Goal: Task Accomplishment & Management: Use online tool/utility

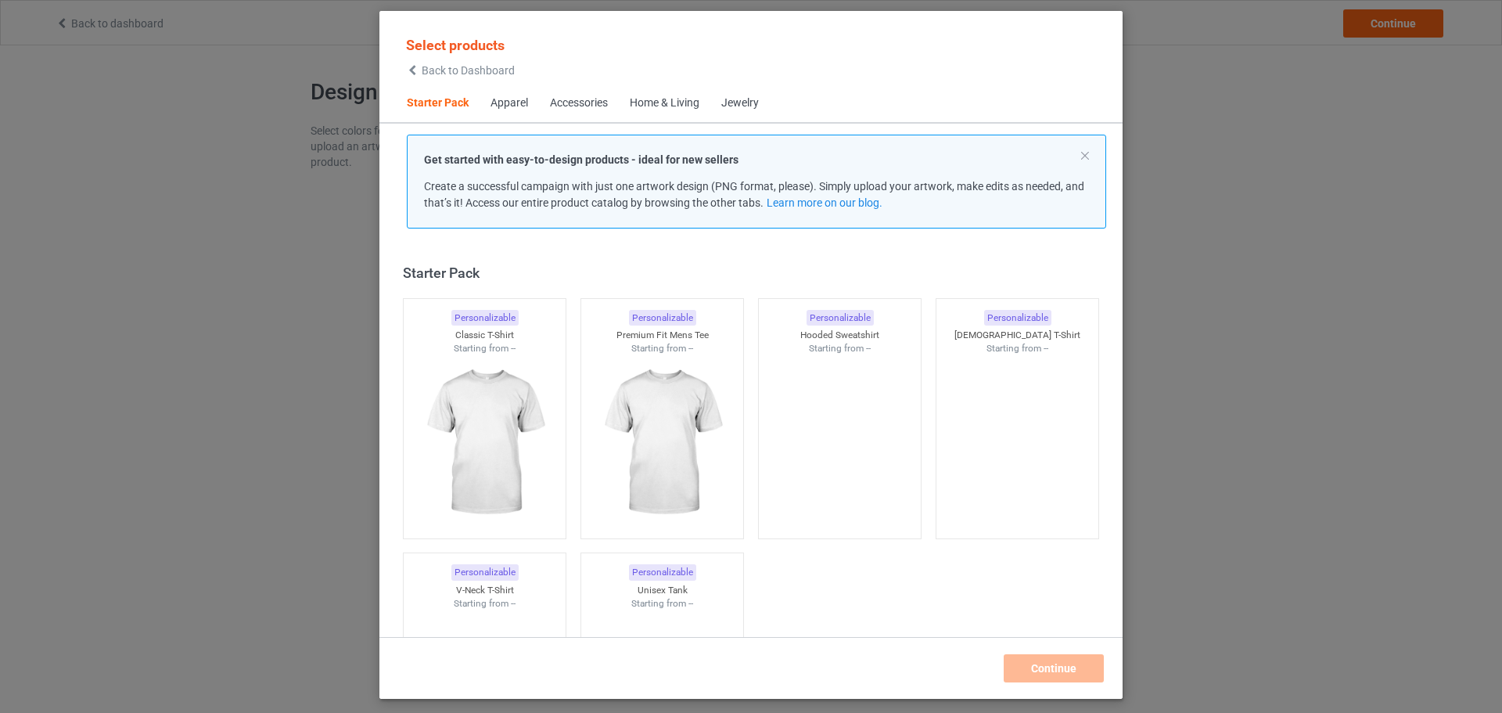
scroll to position [20, 0]
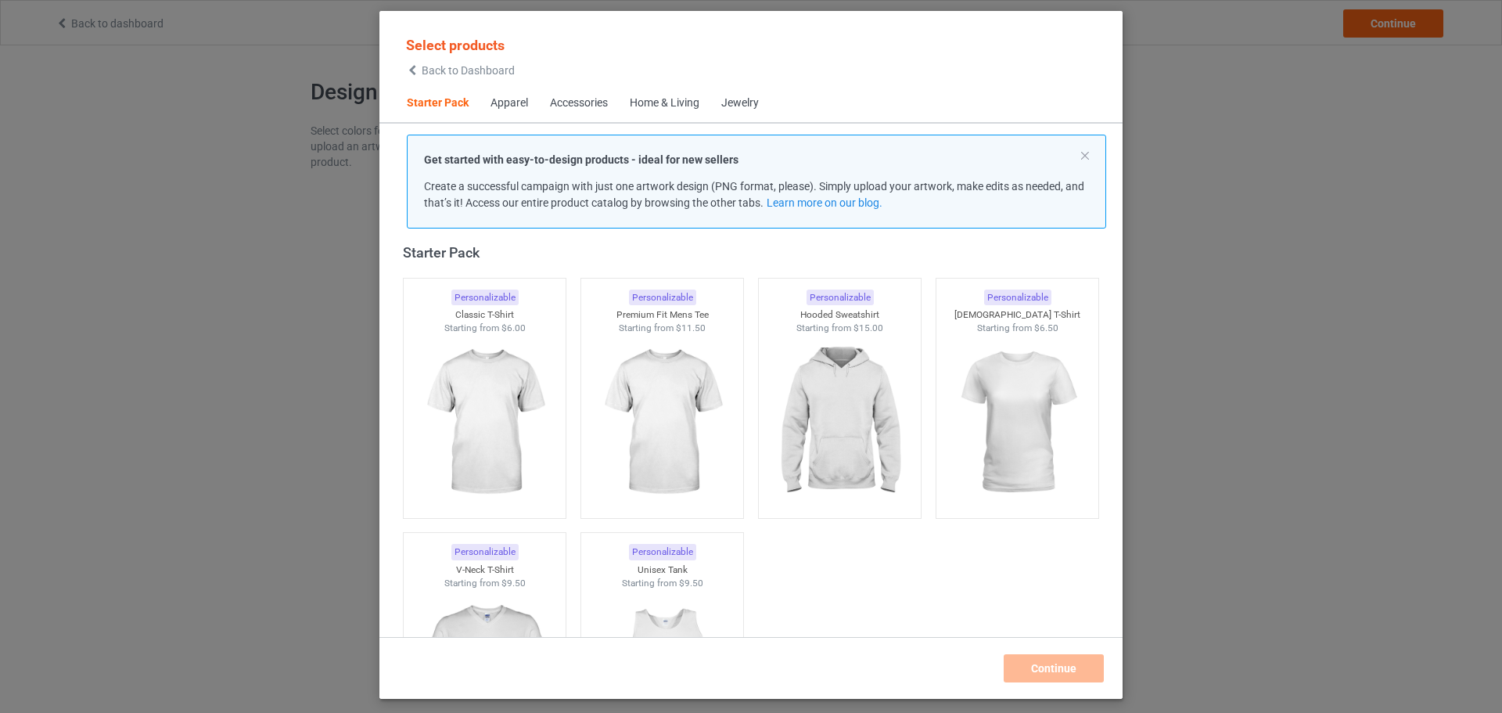
click at [483, 75] on span "Back to Dashboard" at bounding box center [468, 70] width 93 height 13
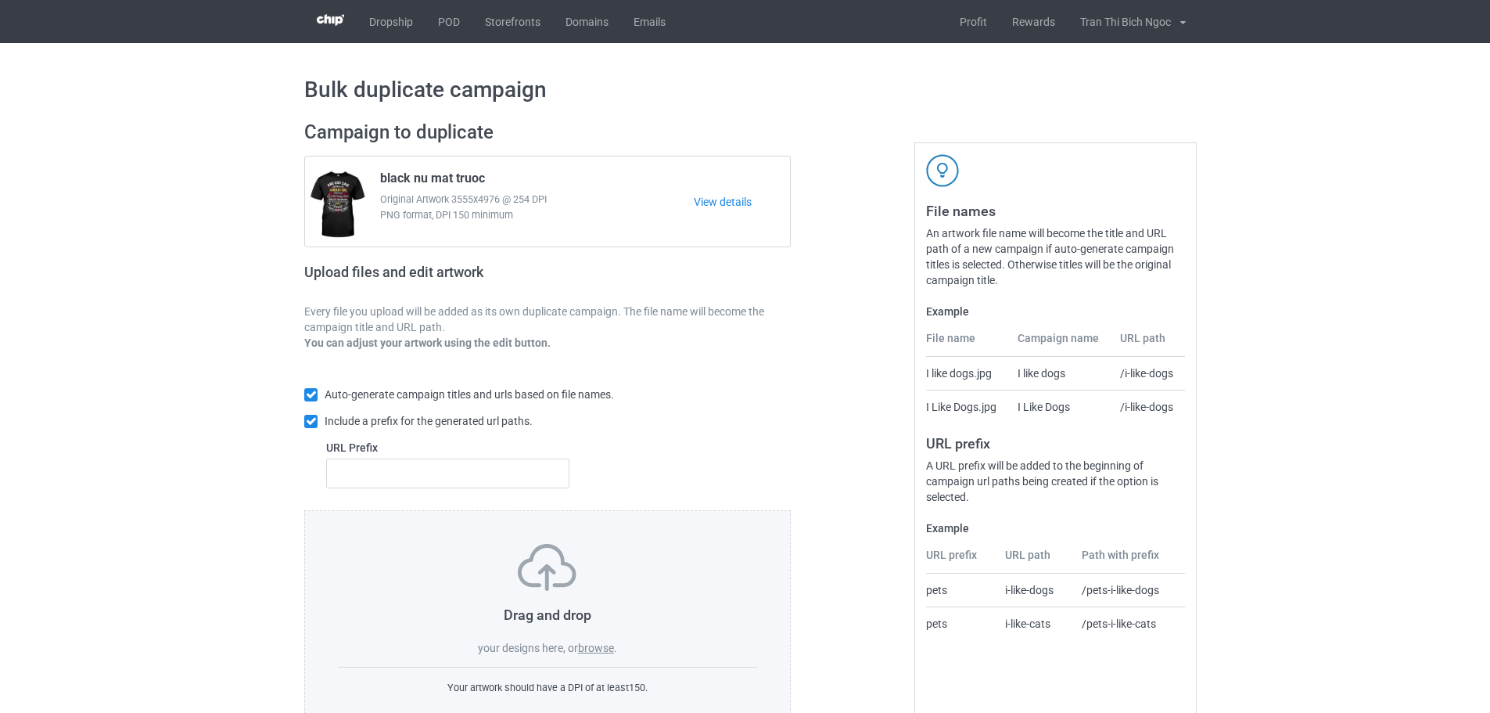
scroll to position [50, 0]
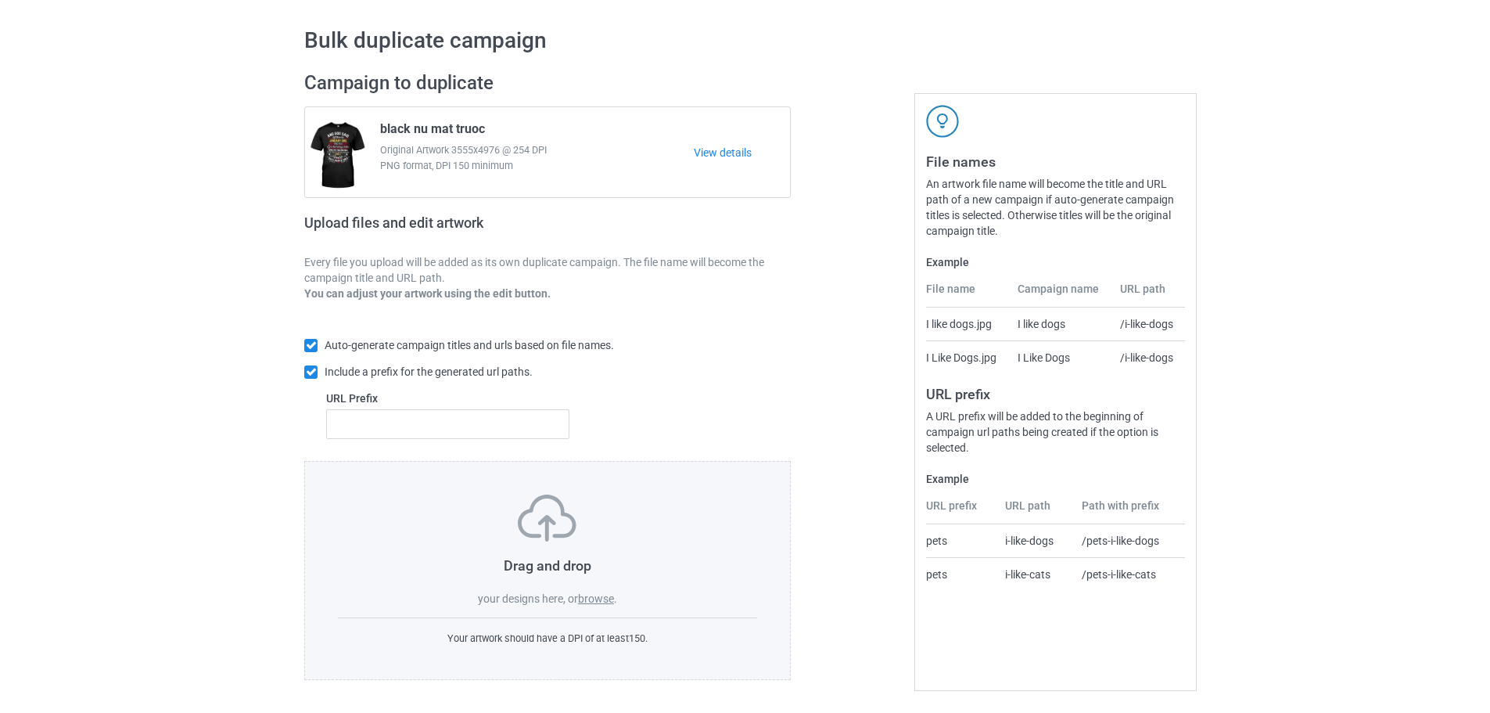
click at [595, 598] on label "browse" at bounding box center [596, 598] width 36 height 13
click at [0, 0] on input "browse" at bounding box center [0, 0] width 0 height 0
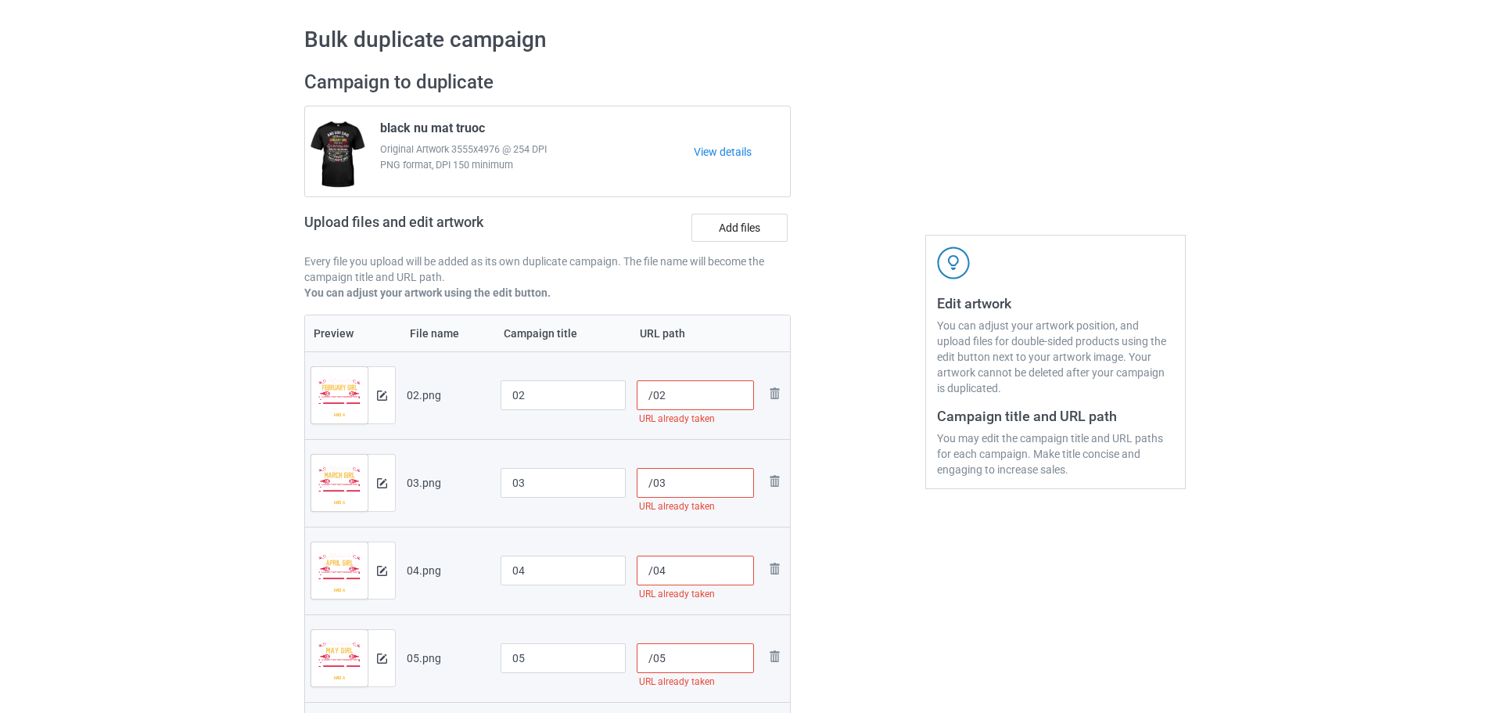
click at [685, 394] on input "/02" at bounding box center [696, 395] width 118 height 30
click at [684, 394] on input "/02" at bounding box center [696, 395] width 118 height 30
type input "/106002"
drag, startPoint x: 667, startPoint y: 484, endPoint x: 656, endPoint y: 484, distance: 11.7
click at [656, 484] on input "/03" at bounding box center [696, 483] width 118 height 30
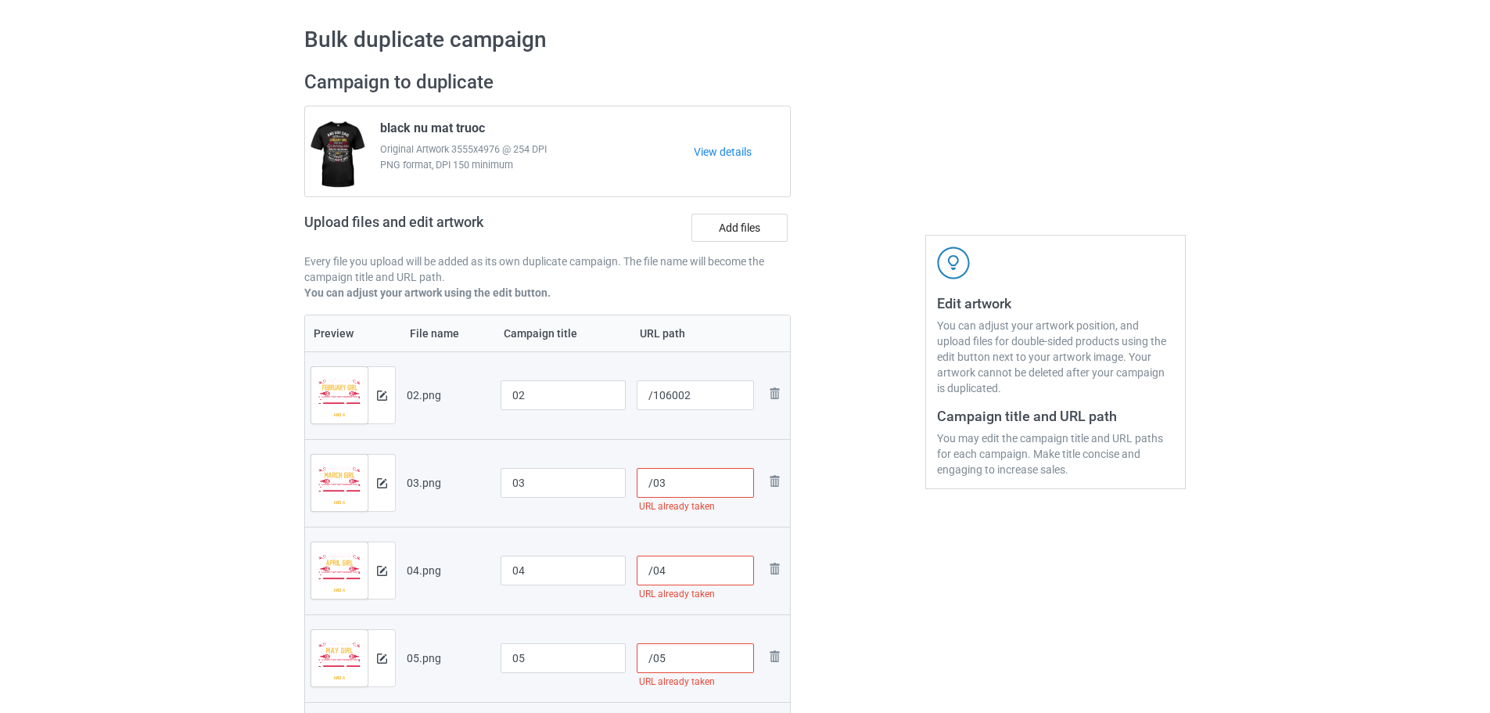
click at [668, 486] on input "/03" at bounding box center [696, 483] width 118 height 30
drag, startPoint x: 674, startPoint y: 394, endPoint x: 653, endPoint y: 394, distance: 21.1
click at [653, 394] on input "/106002" at bounding box center [696, 395] width 118 height 30
click at [653, 481] on input "/03" at bounding box center [696, 483] width 118 height 30
paste input "1060"
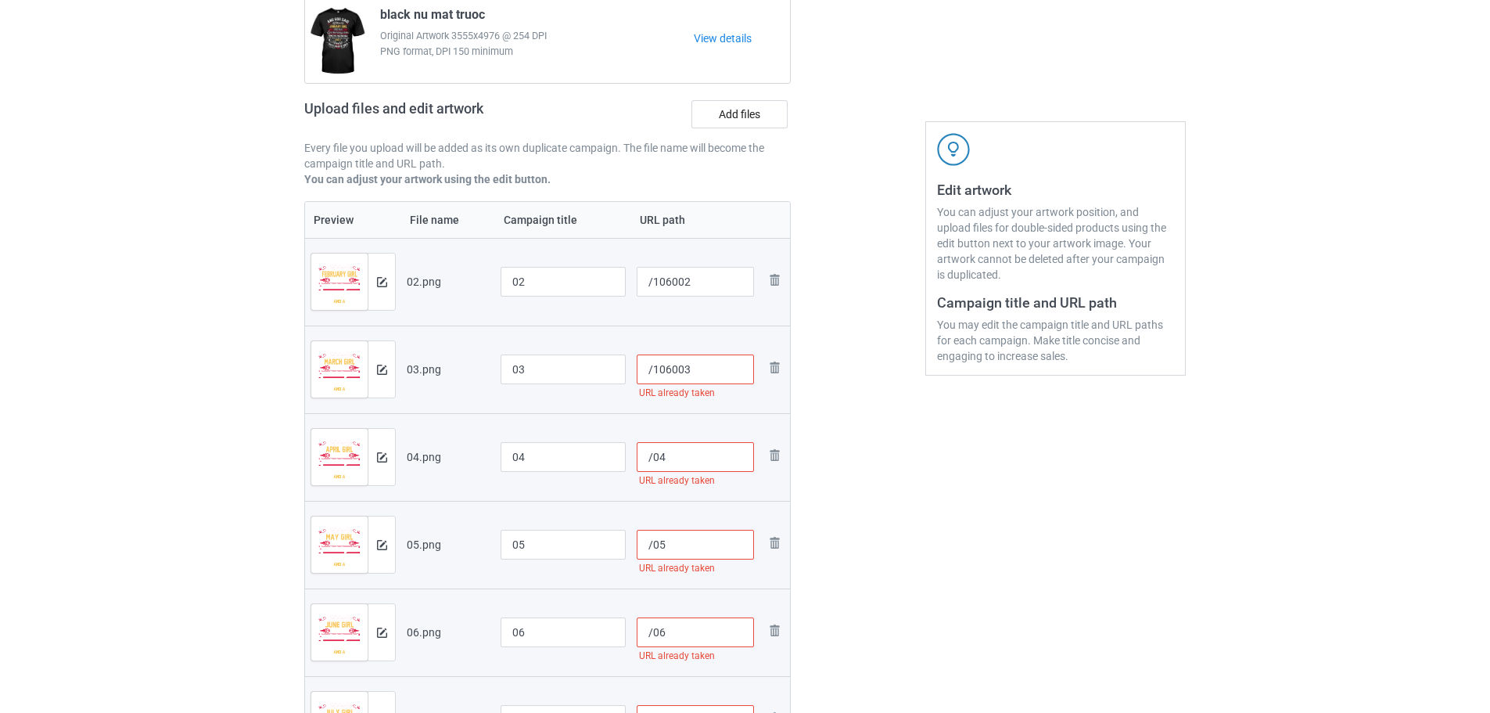
scroll to position [363, 0]
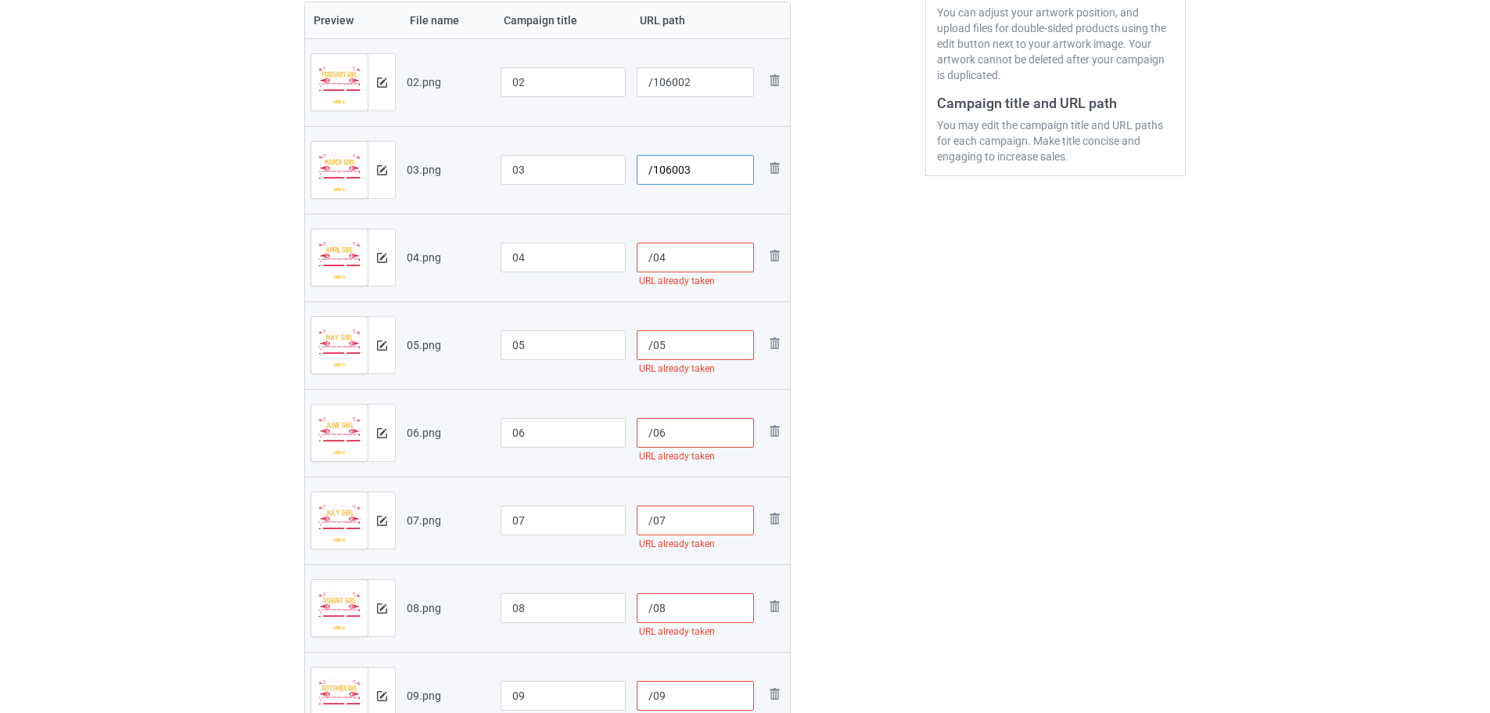
type input "/106003"
click at [652, 261] on input "/04" at bounding box center [696, 258] width 118 height 30
paste input "1060"
type input "/106004"
click at [653, 344] on input "/05" at bounding box center [696, 345] width 118 height 30
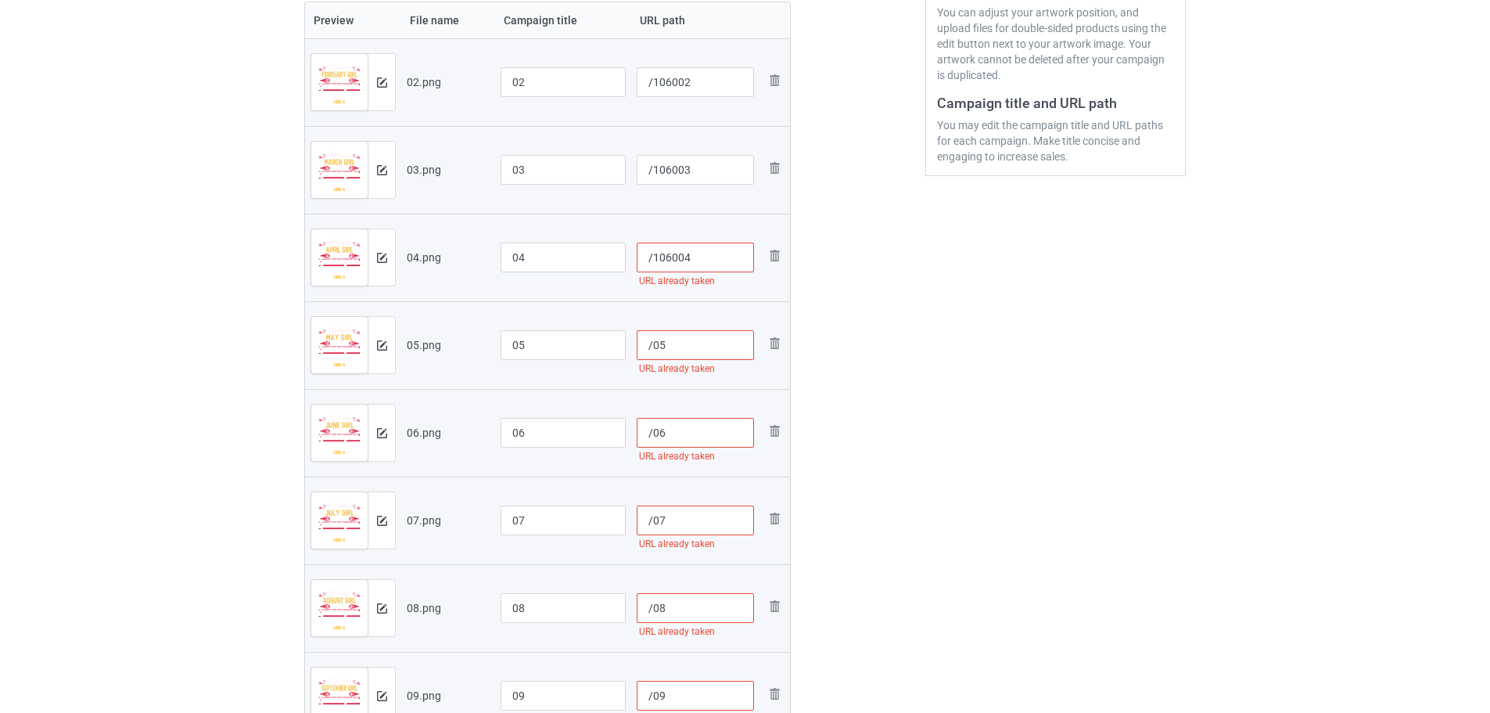
paste input "1060"
type input "/106005"
click at [651, 435] on input "/06" at bounding box center [696, 433] width 118 height 30
paste input "1060"
type input "/106006"
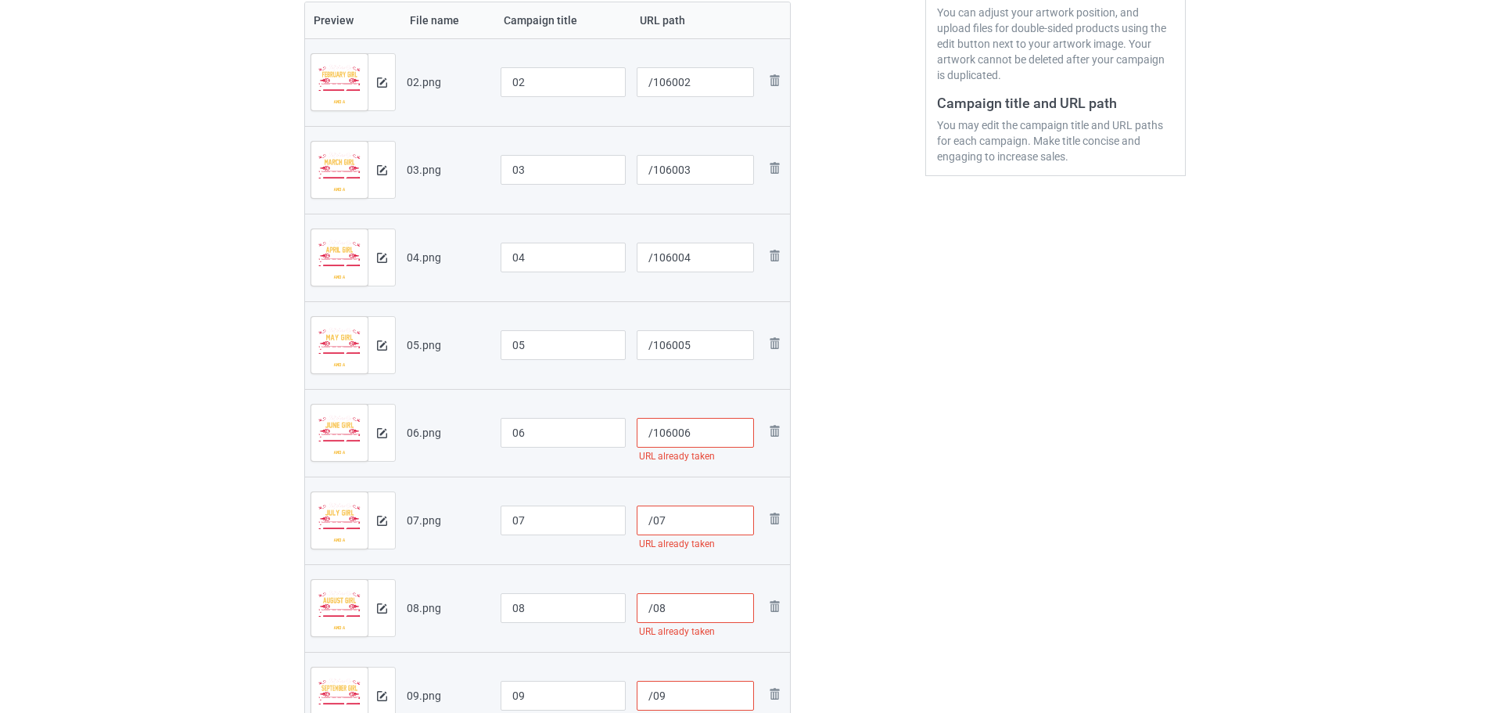
click at [650, 520] on input "/07" at bounding box center [696, 520] width 118 height 30
paste input "1060"
type input "/07"
click at [653, 612] on input "/08" at bounding box center [696, 608] width 118 height 30
paste input "1060"
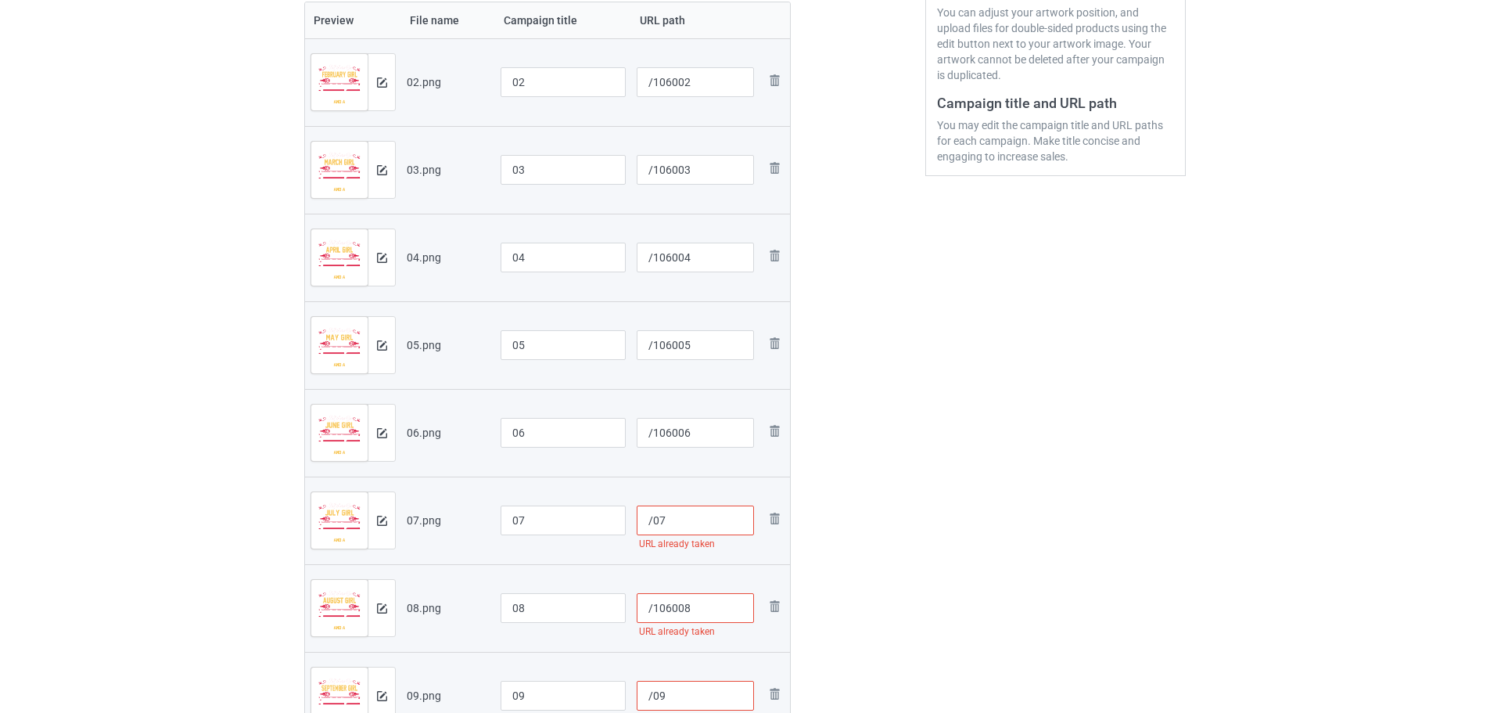
type input "/08"
type input "/106007"
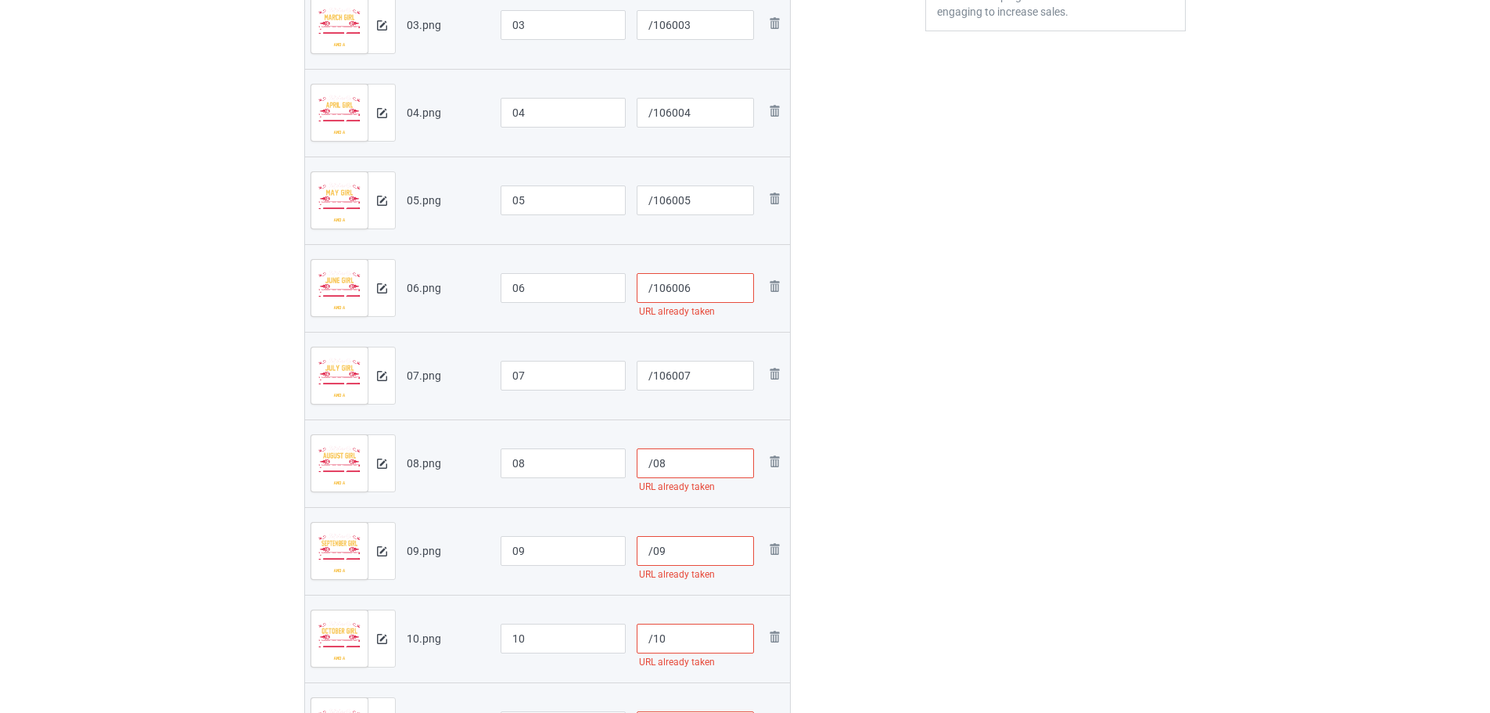
scroll to position [520, 0]
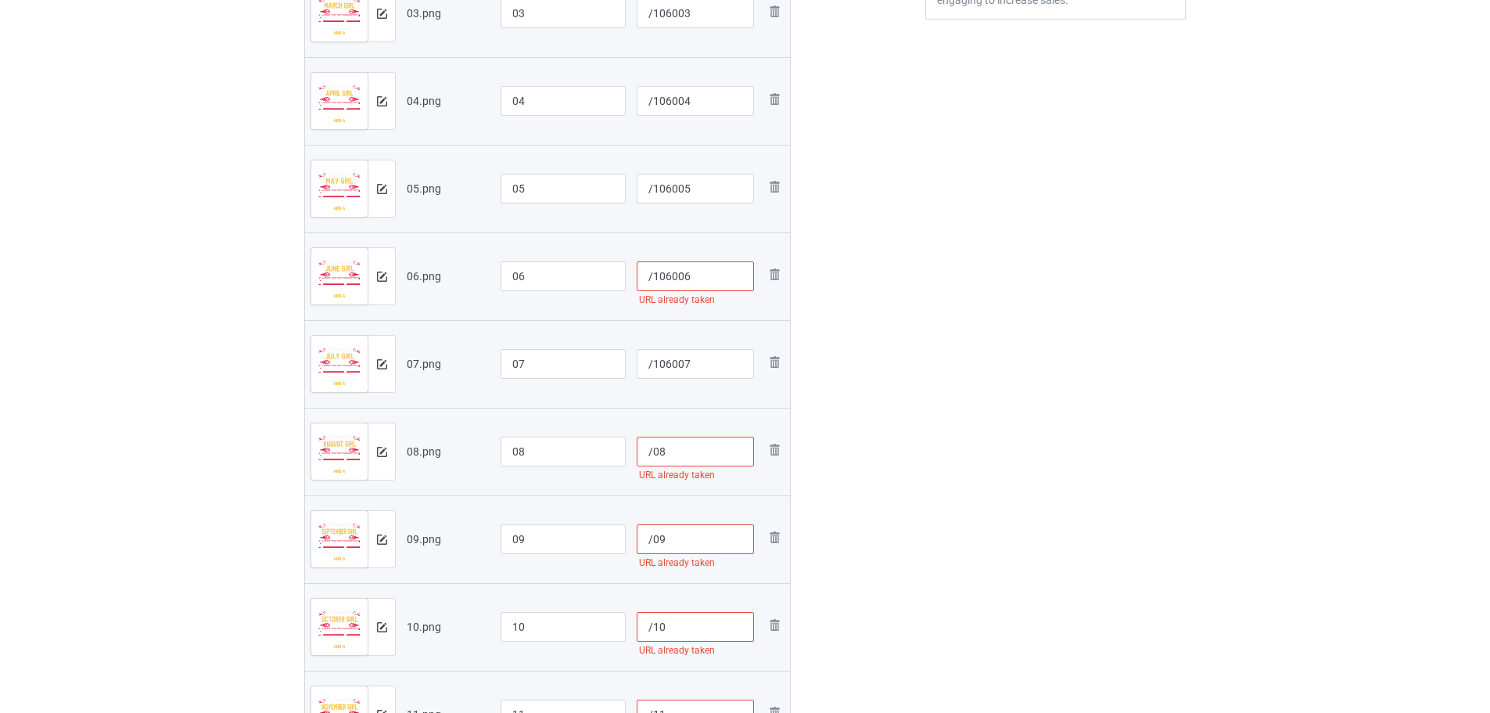
type input "/106008"
type input "/07"
type input "/106008"
click at [653, 533] on input "/09" at bounding box center [696, 539] width 118 height 30
paste input "1060"
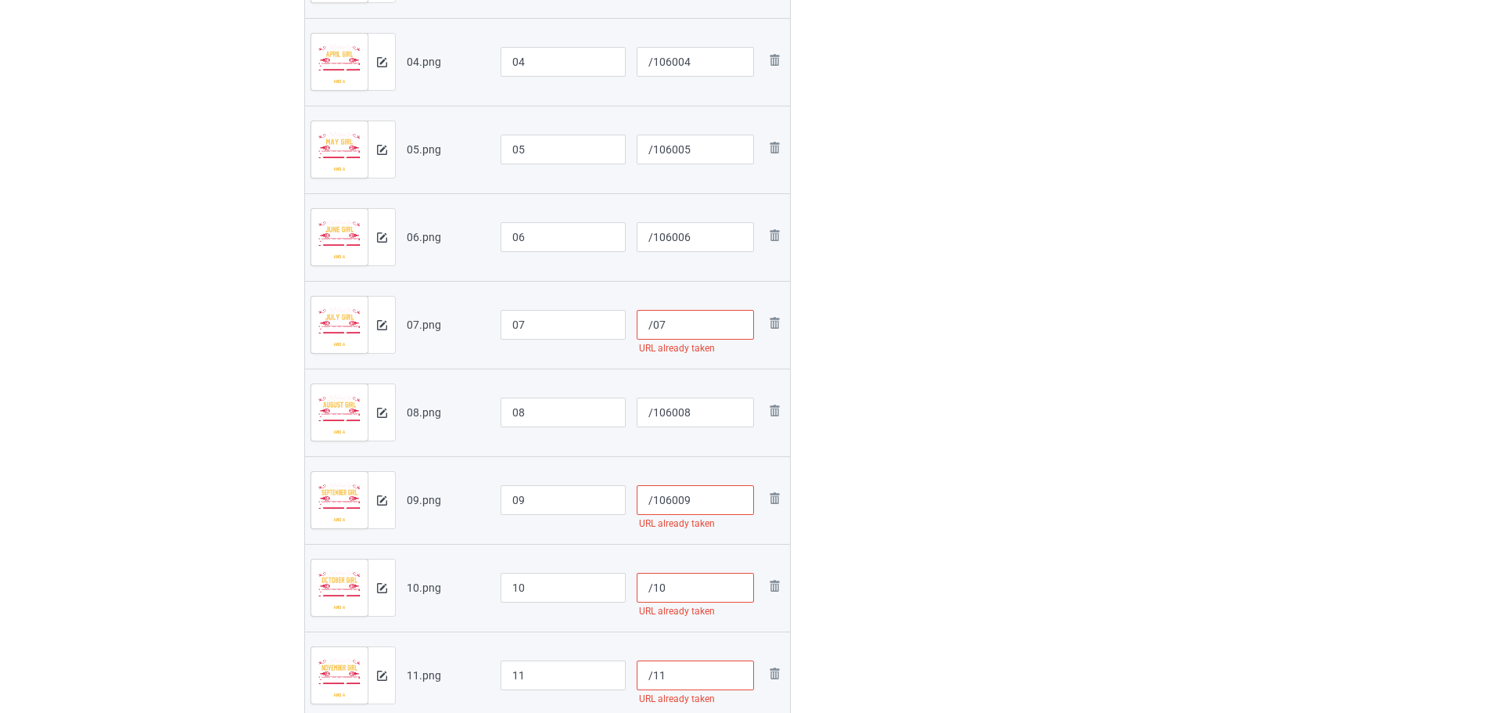
scroll to position [598, 0]
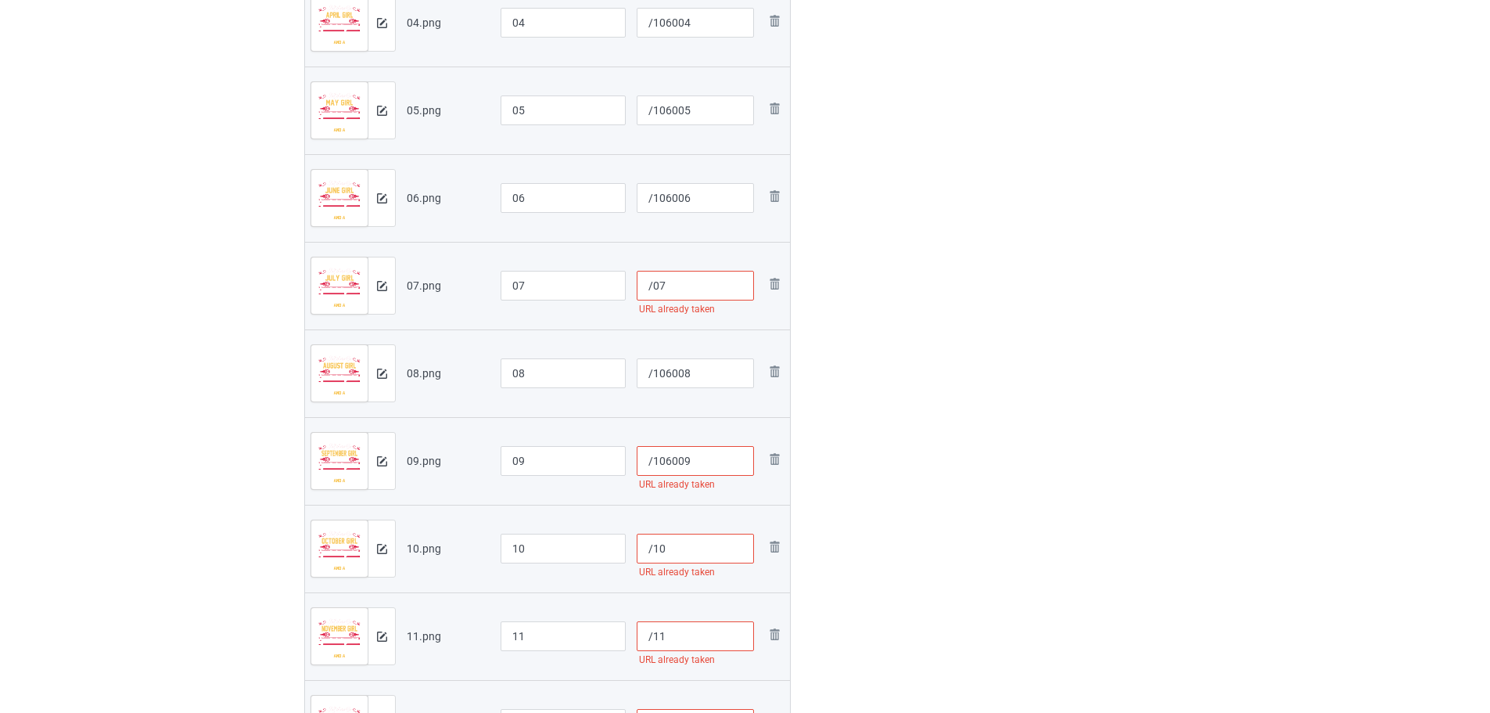
type input "/106009"
click at [653, 549] on input "/10" at bounding box center [696, 549] width 118 height 30
paste input "6010"
type input "/106010"
click at [653, 635] on input "/11" at bounding box center [696, 636] width 118 height 30
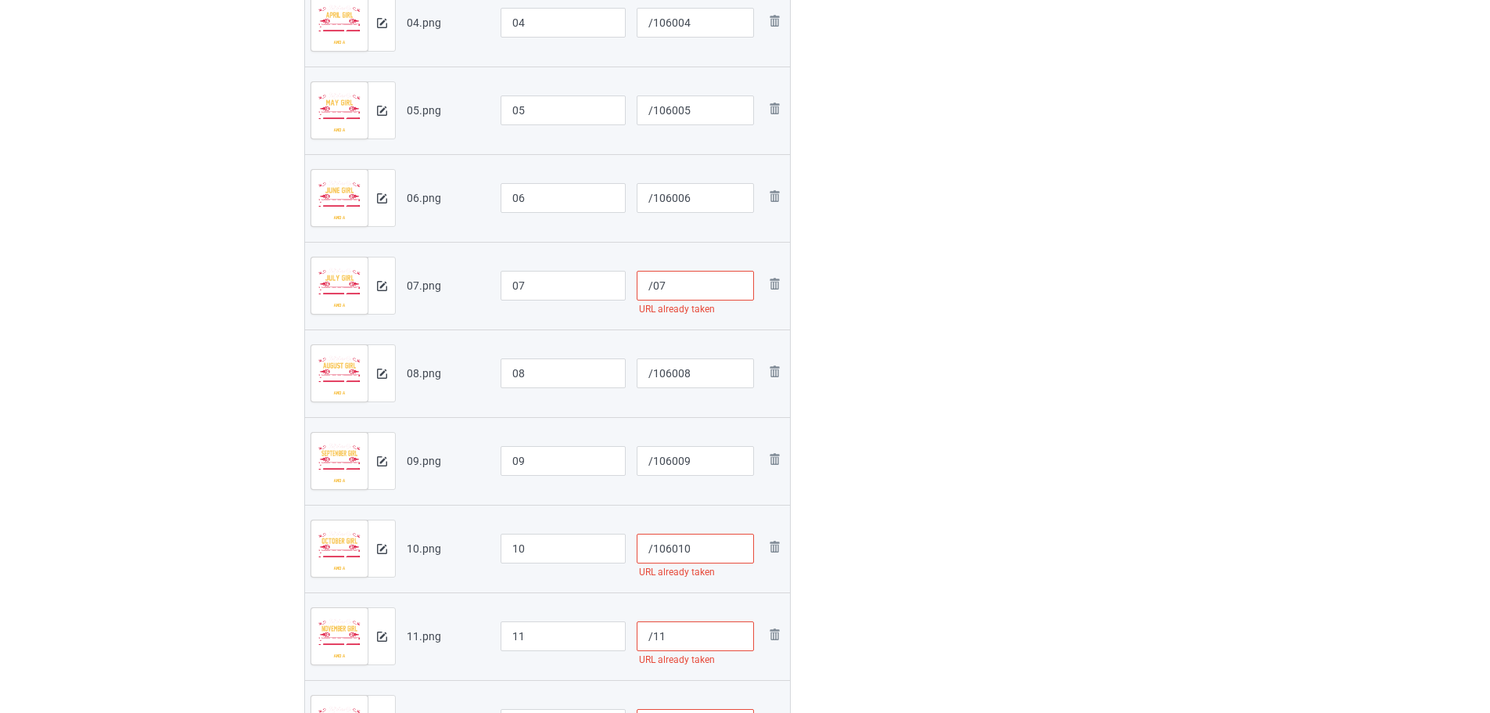
paste input "0601"
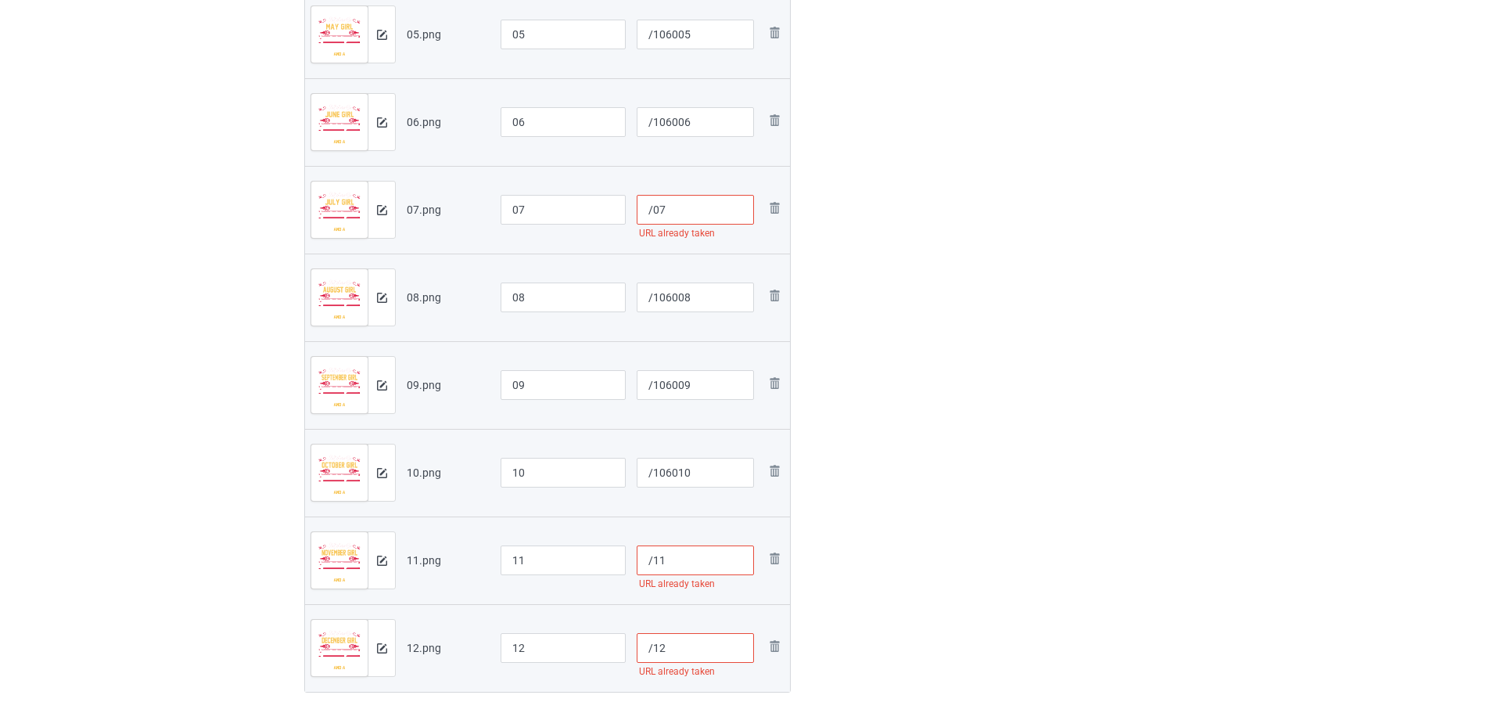
scroll to position [754, 0]
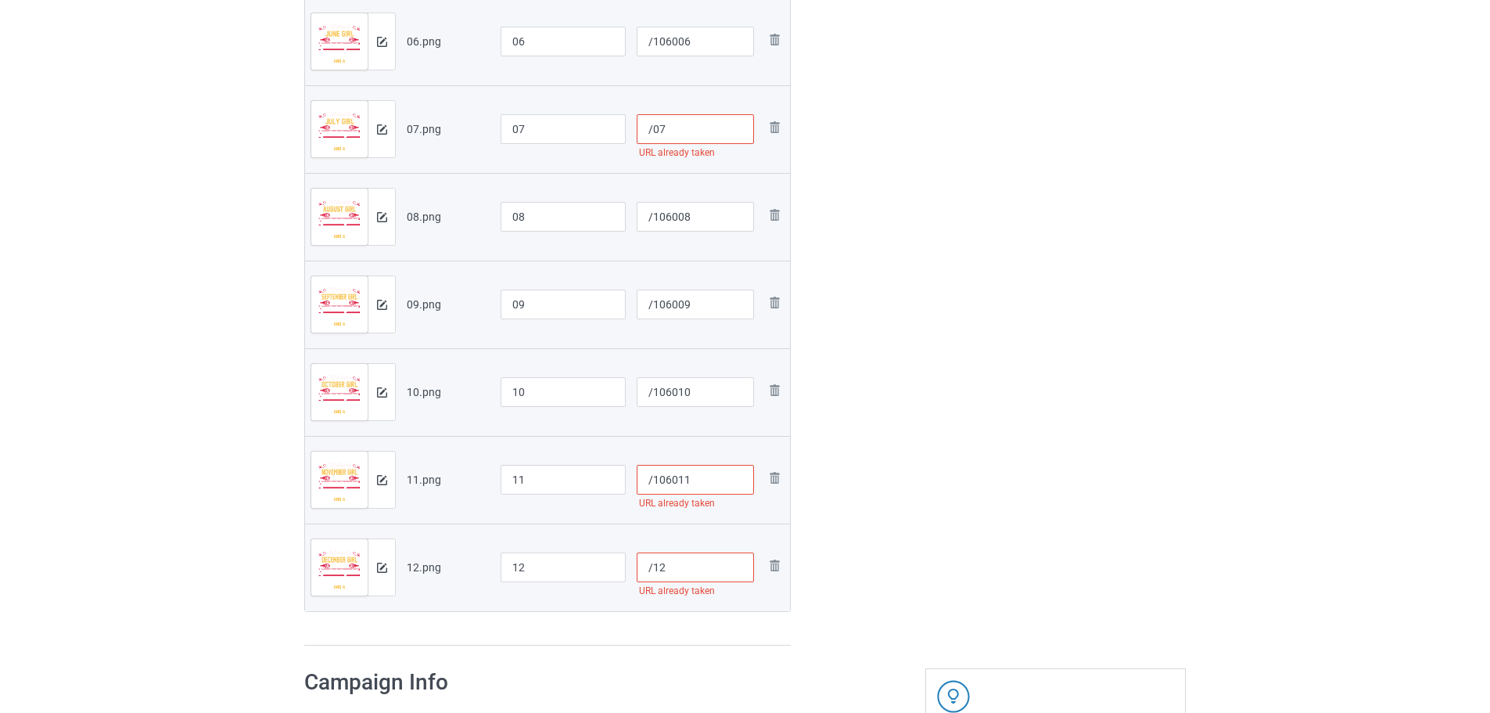
type input "/106011"
click at [653, 570] on input "/12" at bounding box center [696, 567] width 118 height 30
paste input "0601"
type input "/106012"
click at [995, 458] on div "Edit artwork You can adjust your artwork position, and upload files for double-…" at bounding box center [1056, 6] width 282 height 1302
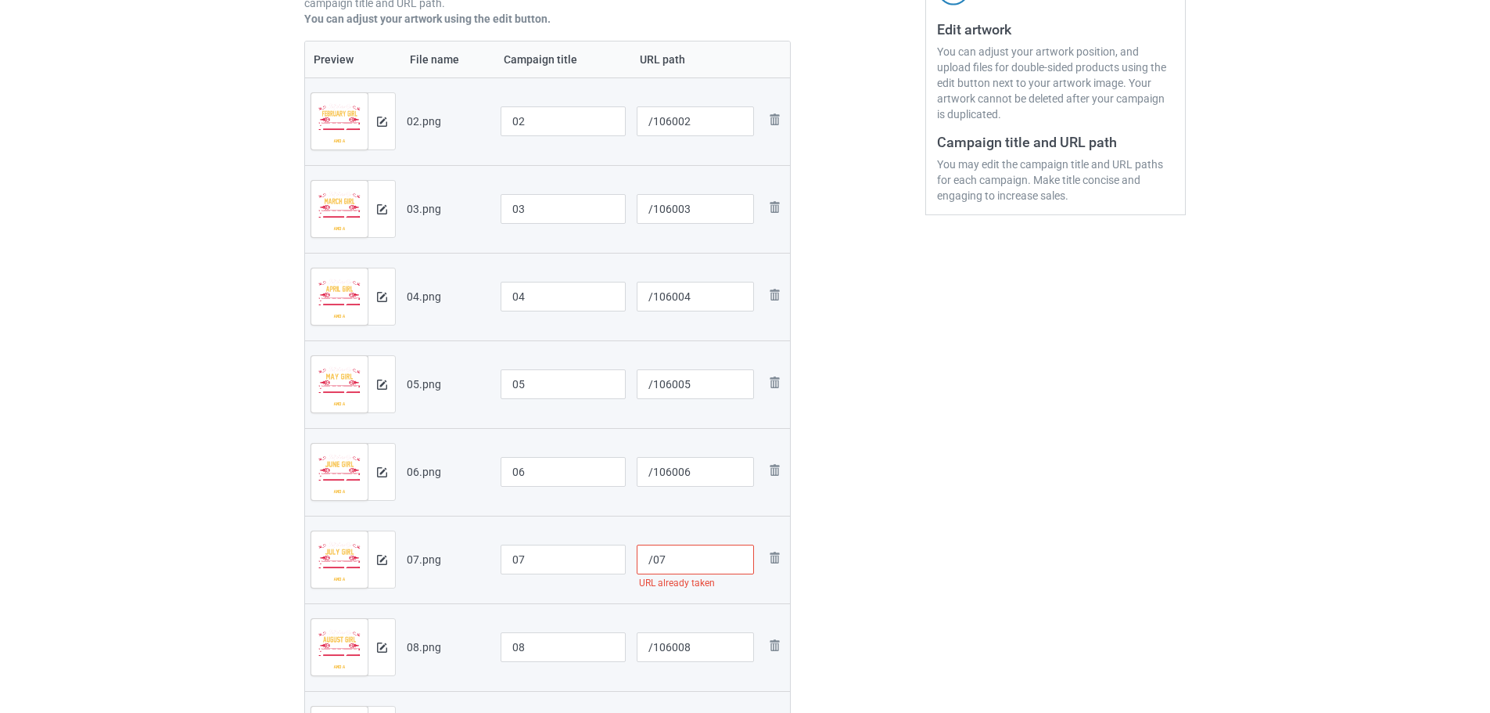
scroll to position [363, 0]
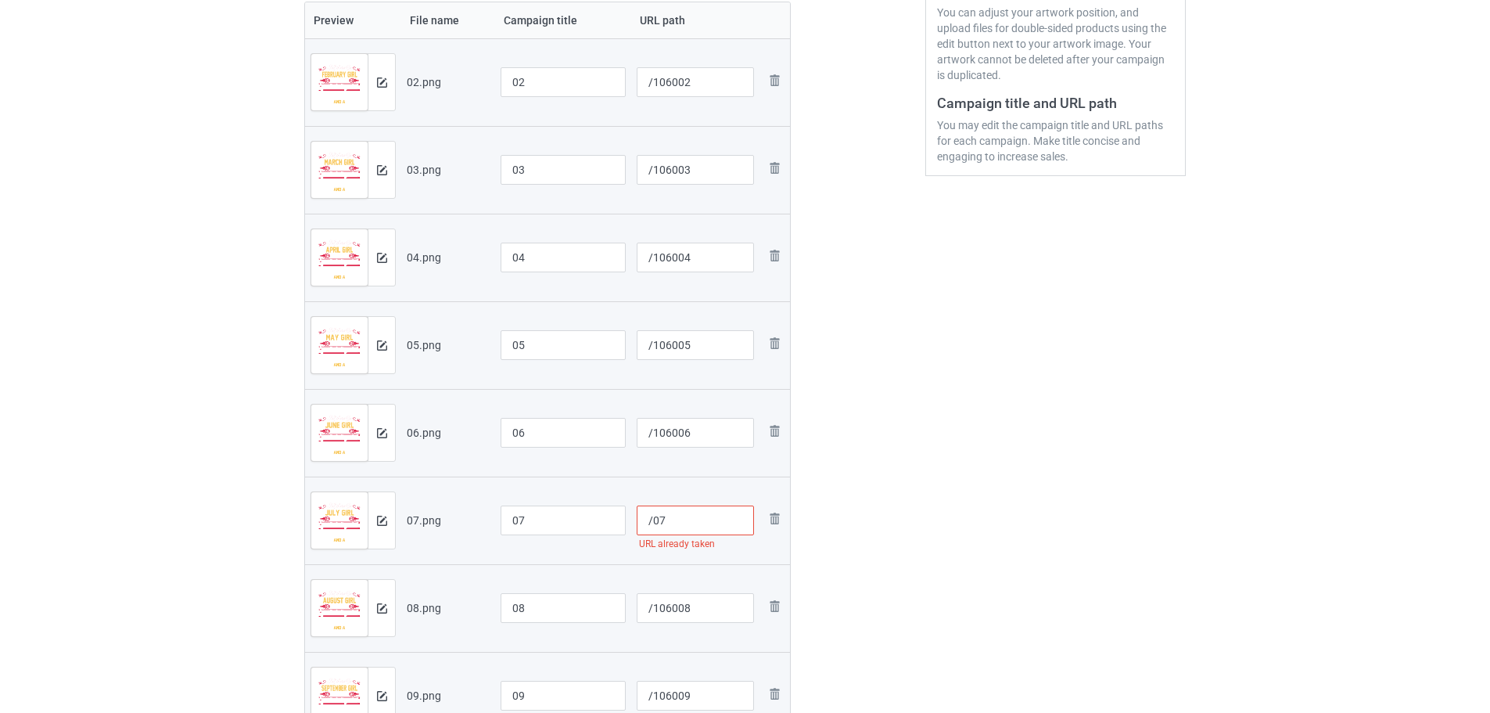
click at [654, 523] on input "/07" at bounding box center [696, 520] width 118 height 30
paste input "1060"
type input "/106007"
click at [988, 505] on div "Edit artwork You can adjust your artwork position, and upload files for double-…" at bounding box center [1056, 398] width 282 height 1302
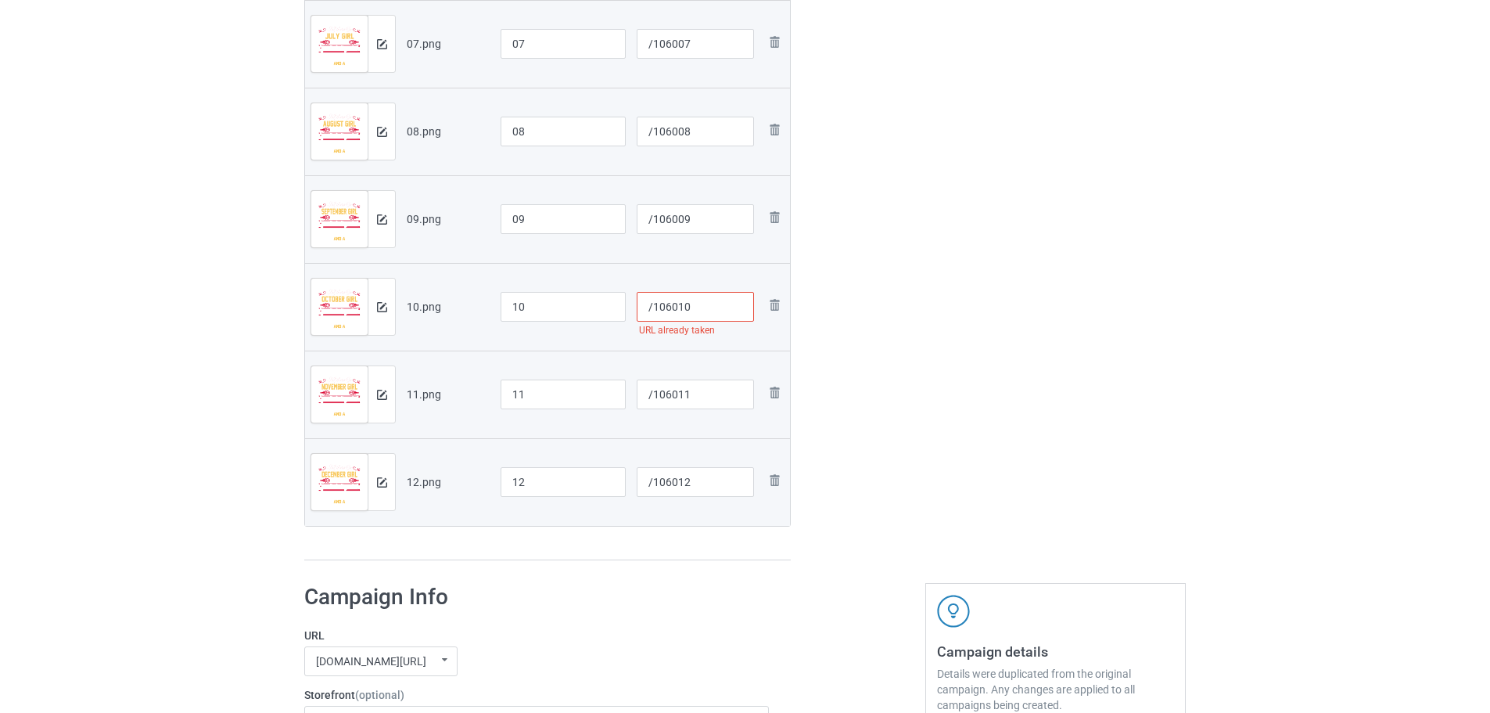
scroll to position [832, 0]
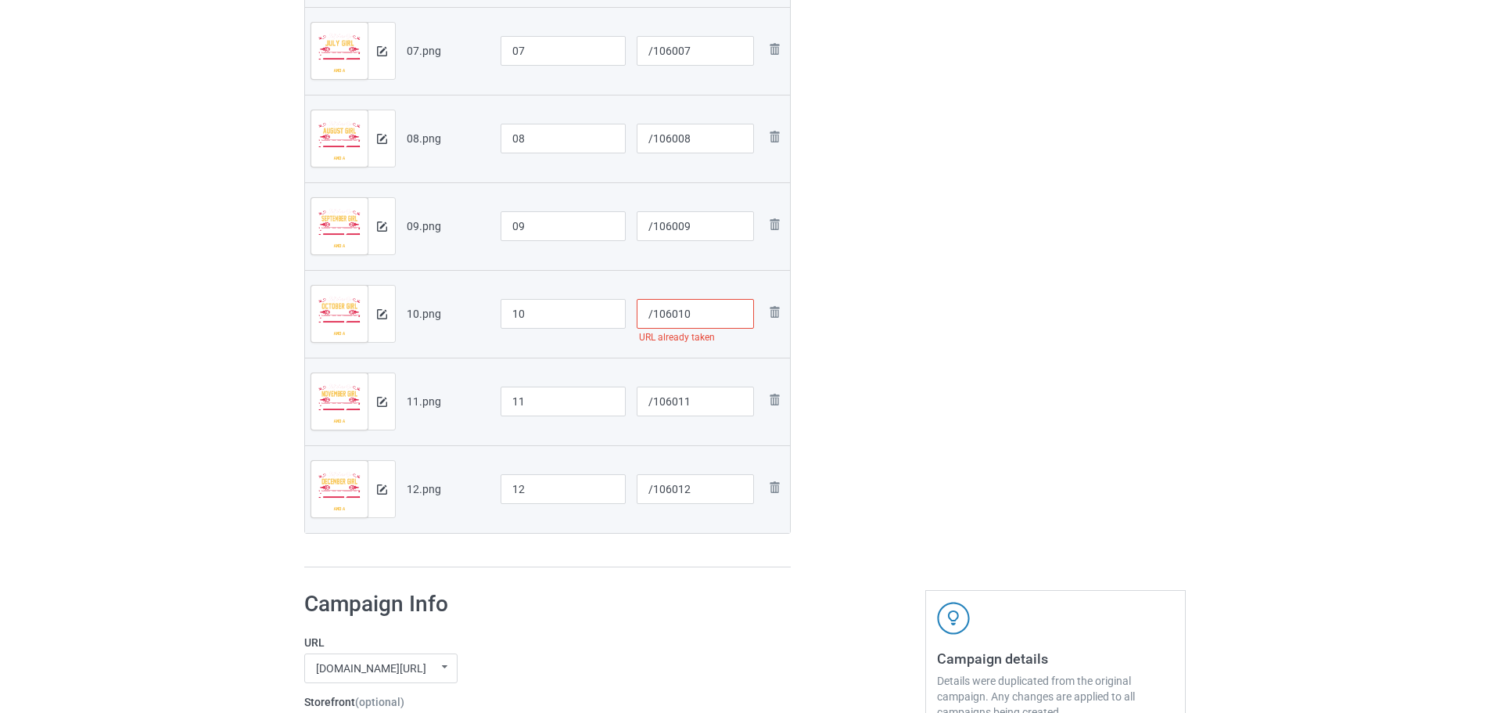
click at [693, 318] on input "/106010" at bounding box center [696, 314] width 118 height 30
type input "/106010"
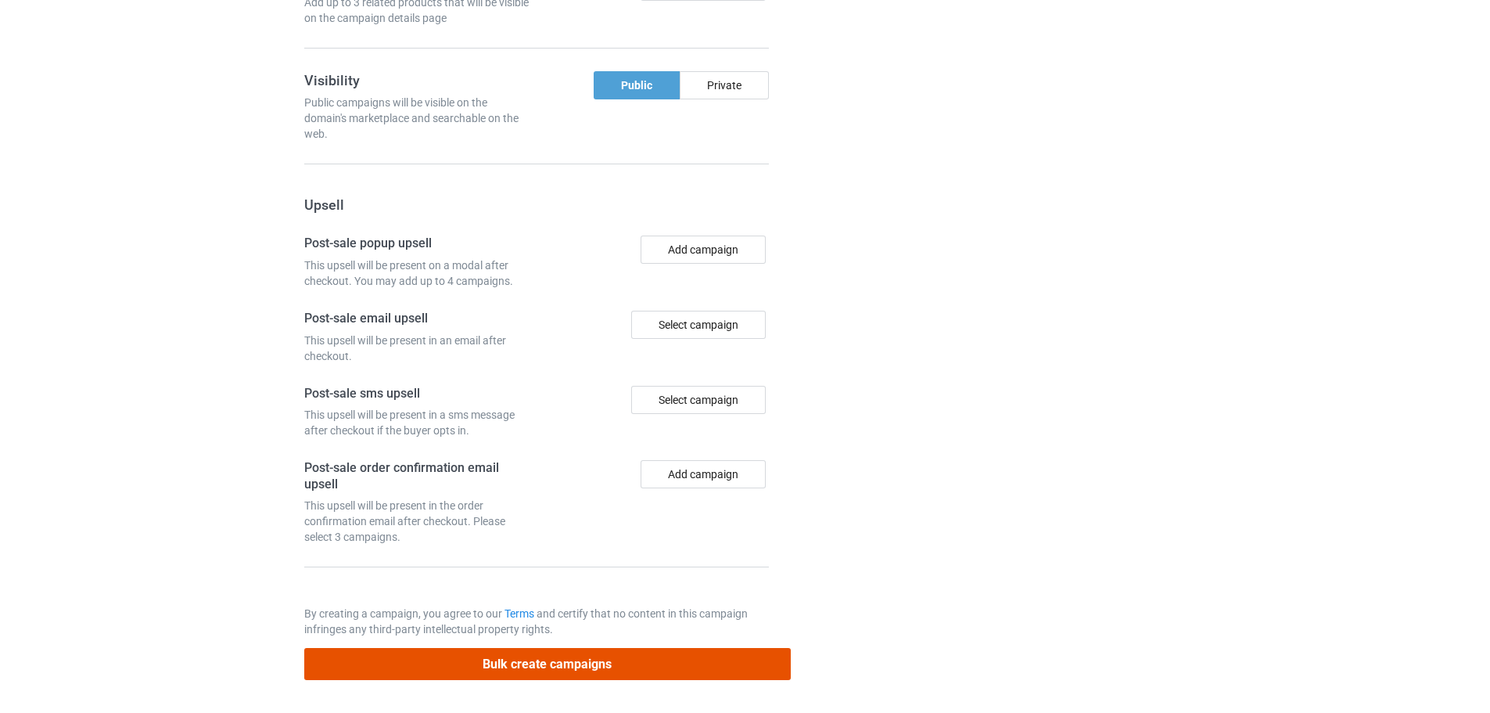
click at [648, 668] on button "Bulk create campaigns" at bounding box center [547, 664] width 487 height 32
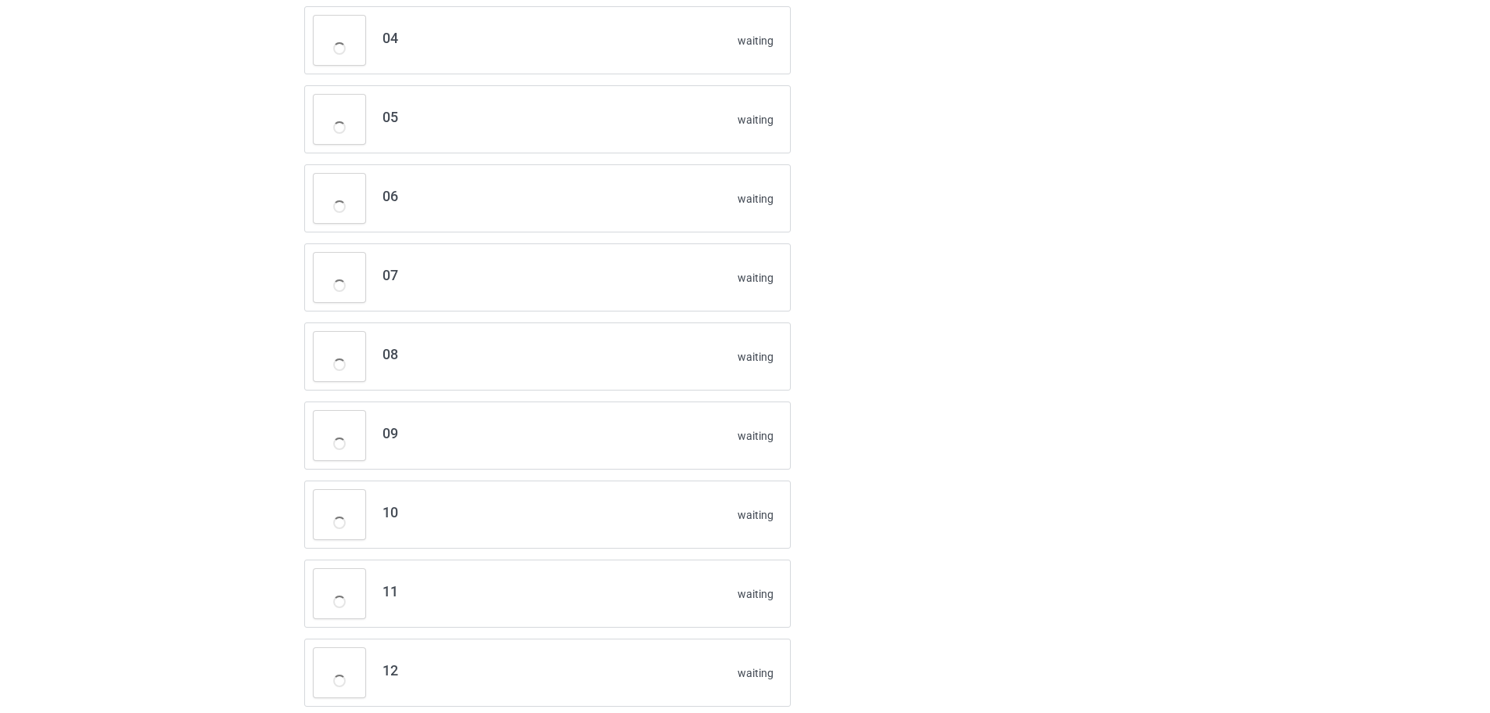
scroll to position [327, 0]
